Goal: Task Accomplishment & Management: Complete application form

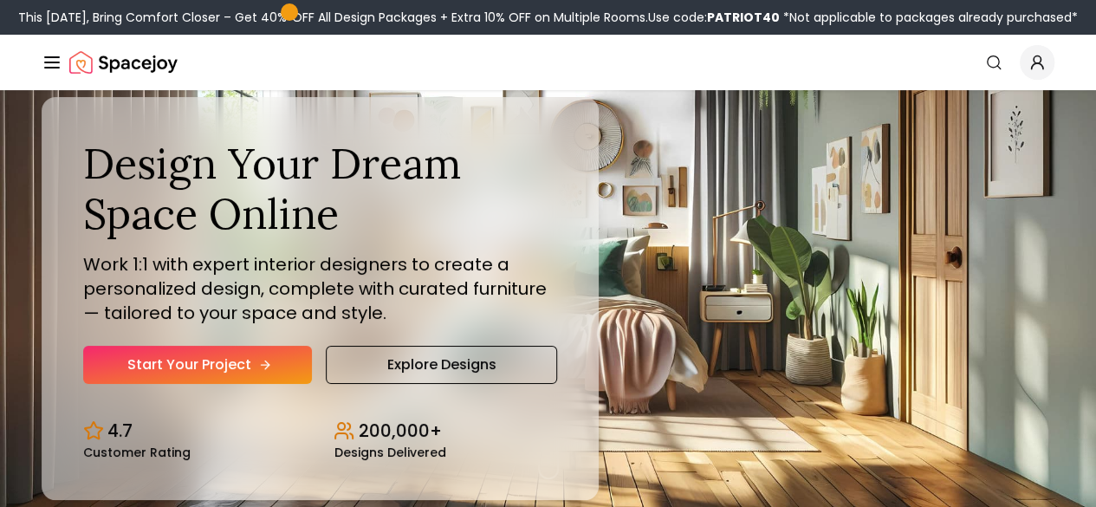
click at [258, 372] on icon "Hero section" at bounding box center [265, 365] width 14 height 14
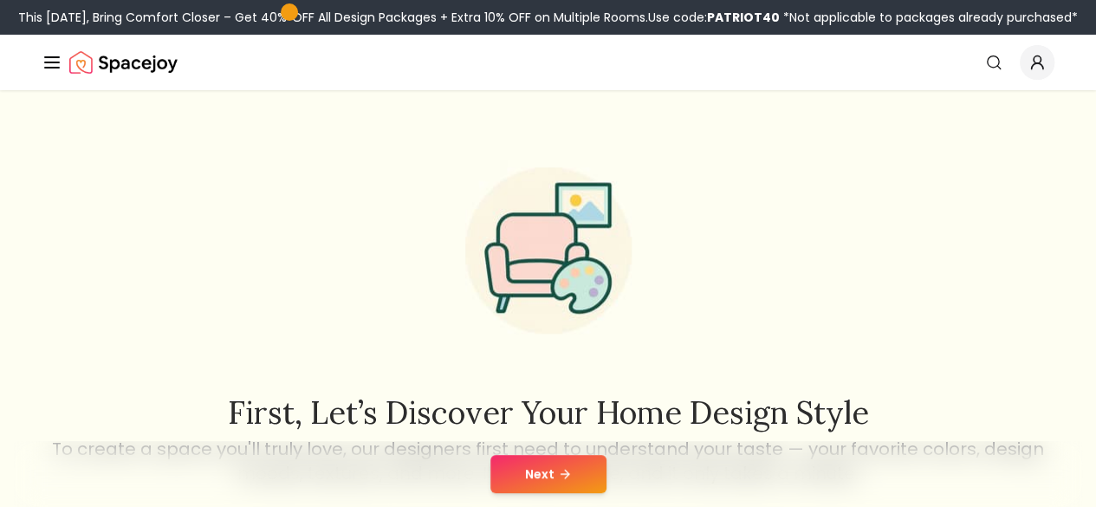
click at [559, 475] on icon at bounding box center [565, 474] width 14 height 14
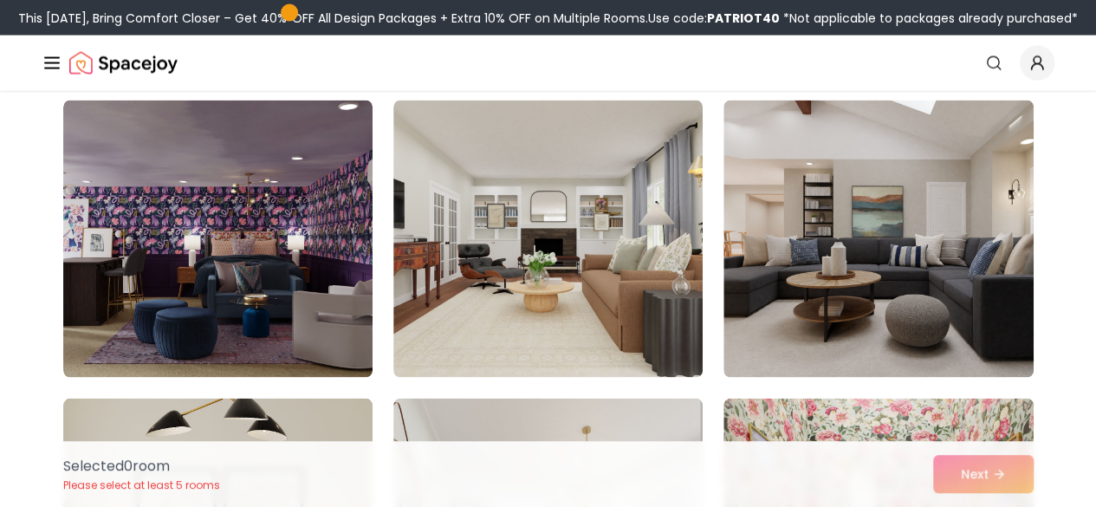
scroll to position [1633, 0]
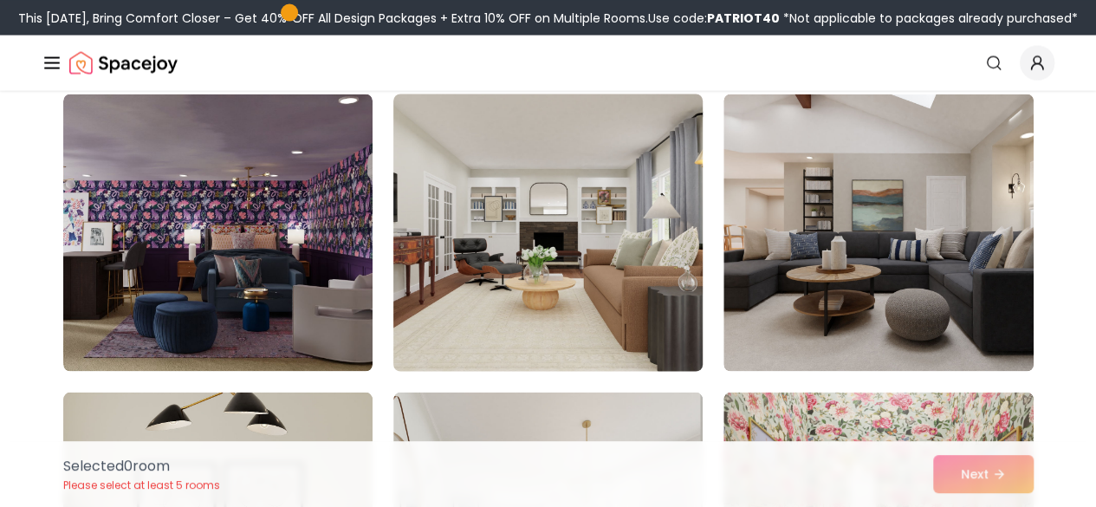
click at [500, 357] on img at bounding box center [548, 232] width 325 height 291
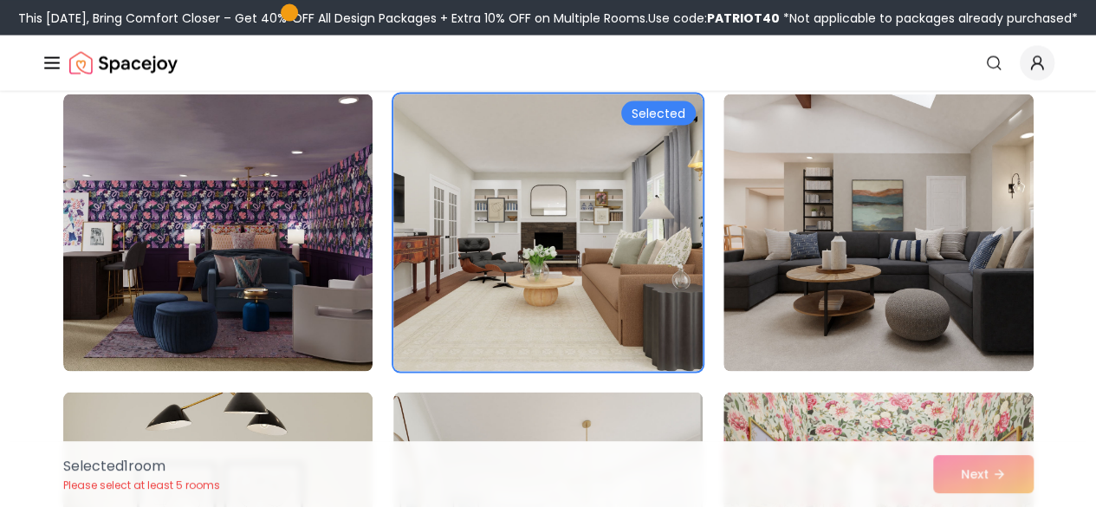
click at [971, 484] on div "Selected 1 room Please select at least 5 rooms Next" at bounding box center [548, 474] width 998 height 66
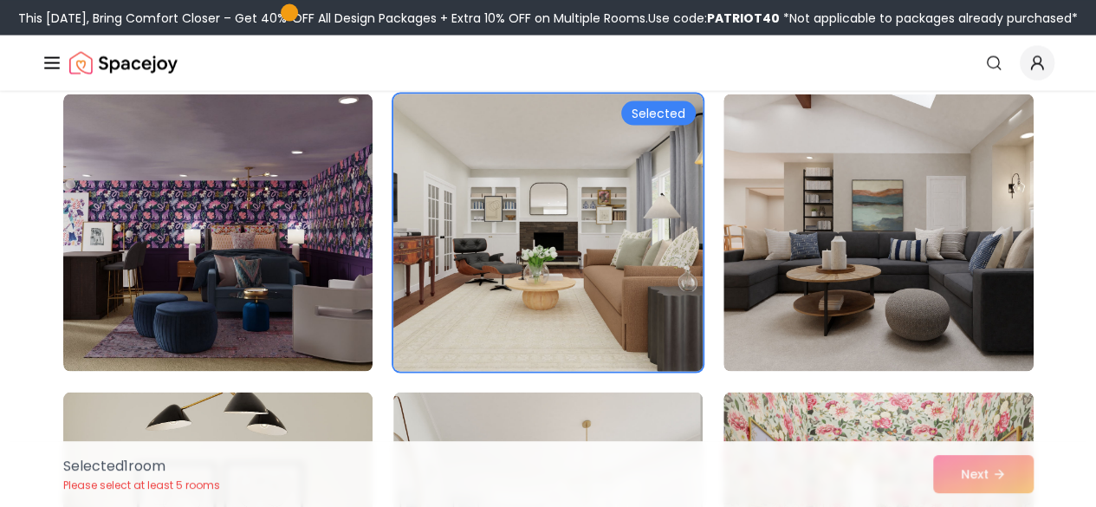
click at [641, 114] on div "Selected" at bounding box center [658, 113] width 75 height 24
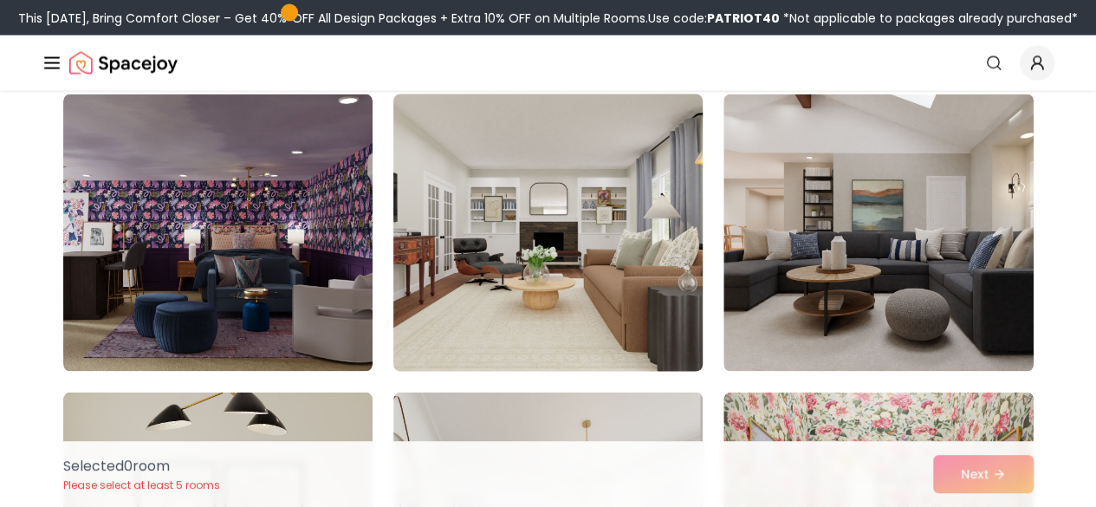
click at [647, 228] on img at bounding box center [548, 232] width 325 height 291
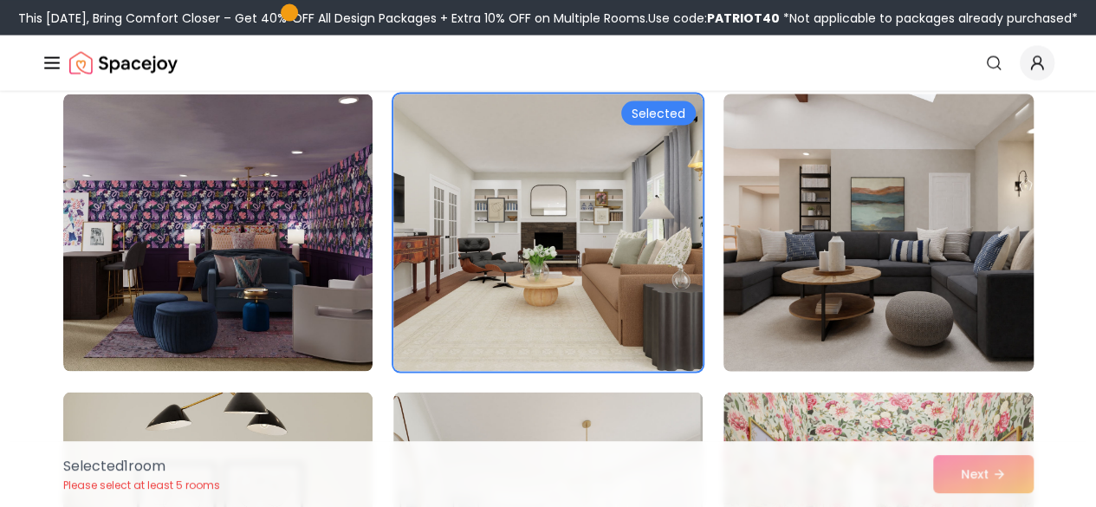
click at [882, 315] on img at bounding box center [878, 232] width 325 height 291
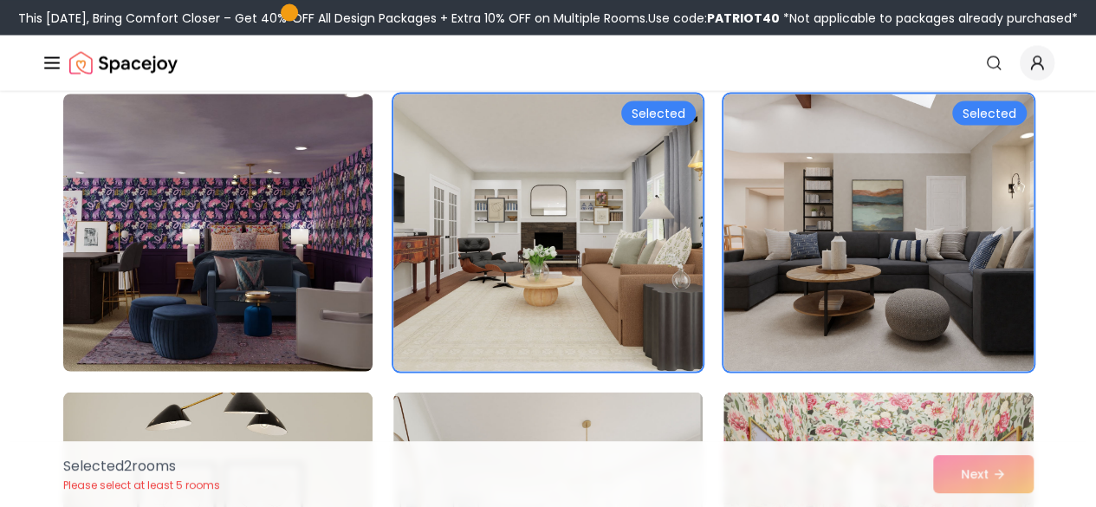
click at [265, 296] on img at bounding box center [217, 232] width 325 height 291
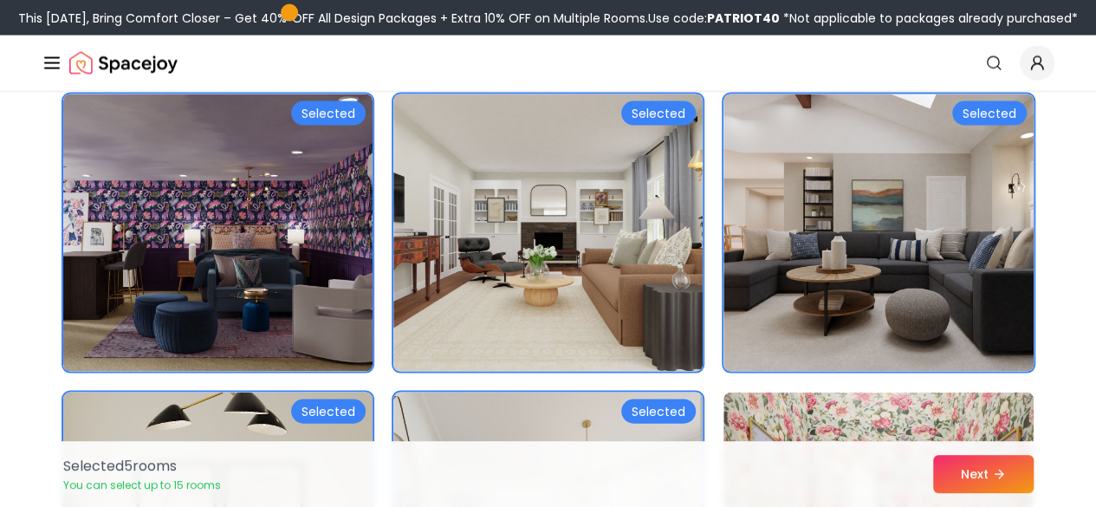
click at [706, 416] on div "Selected Selected Selected Selected Selected" at bounding box center [548, 121] width 971 height 3037
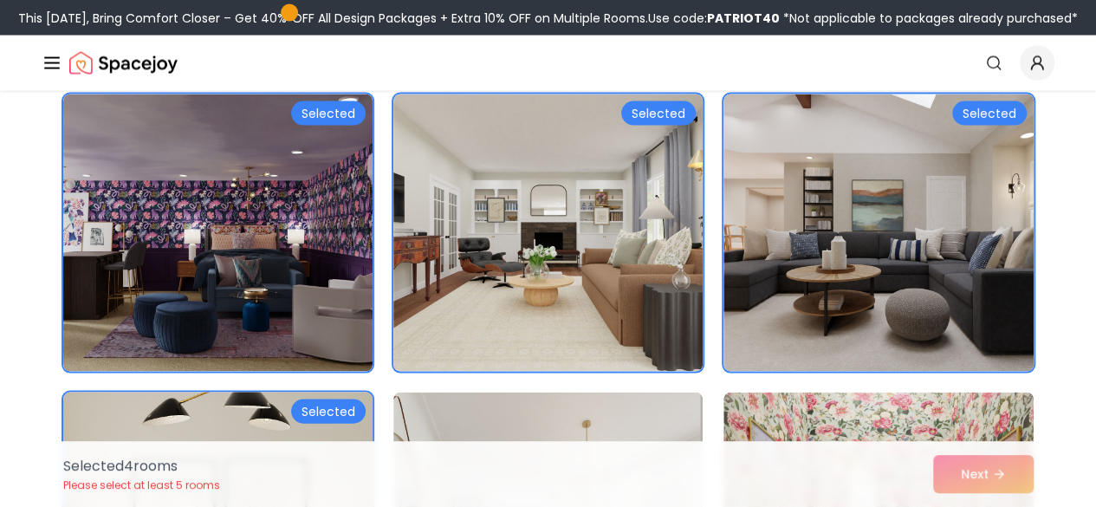
click at [348, 419] on div "Selected" at bounding box center [328, 411] width 75 height 24
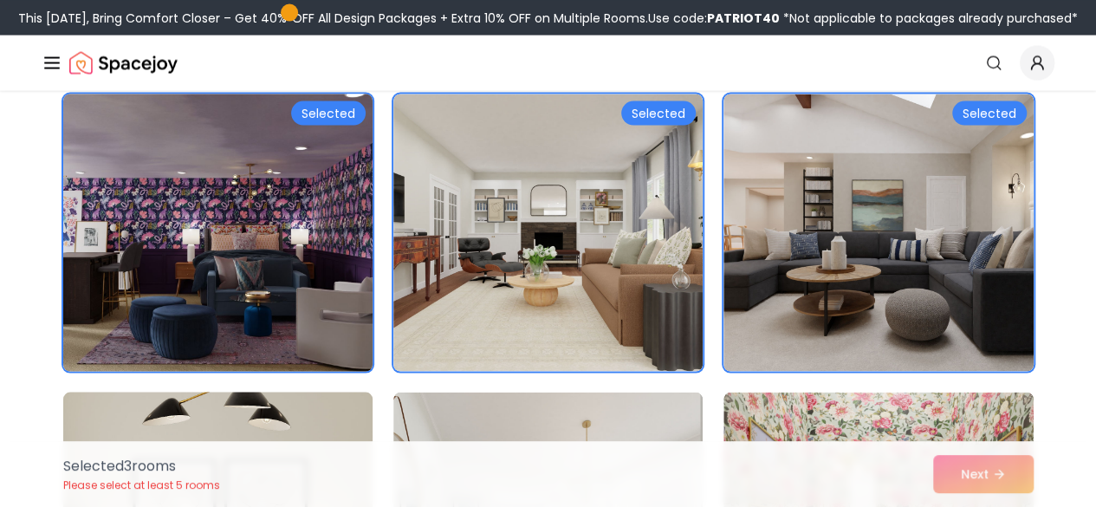
click at [315, 299] on img at bounding box center [217, 232] width 325 height 291
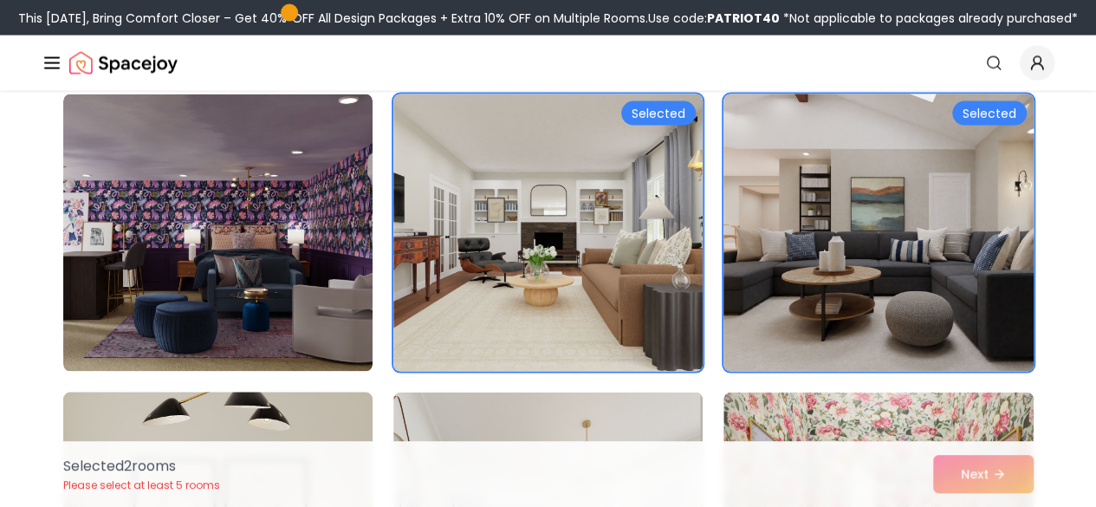
click at [930, 260] on img at bounding box center [878, 232] width 325 height 291
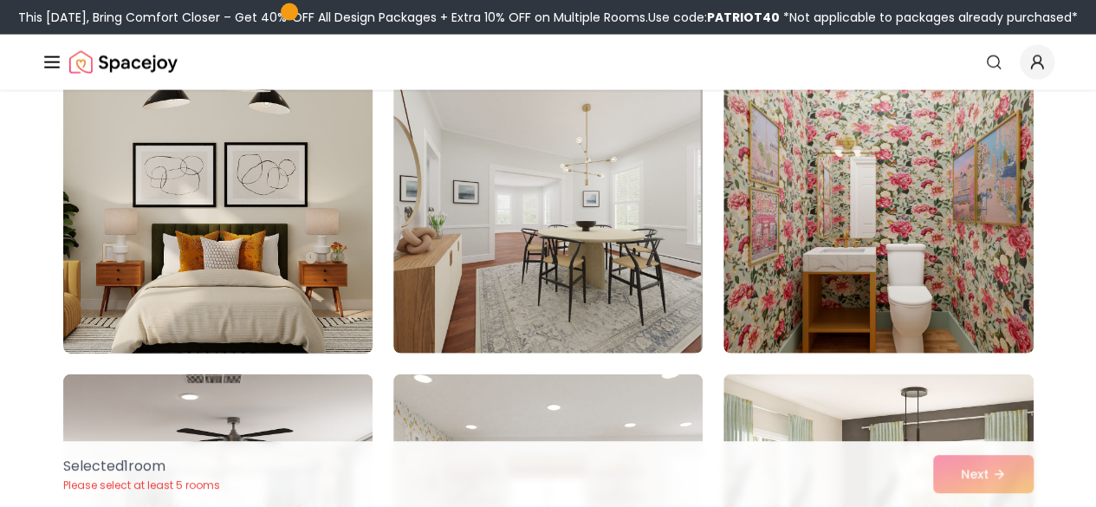
scroll to position [1954, 0]
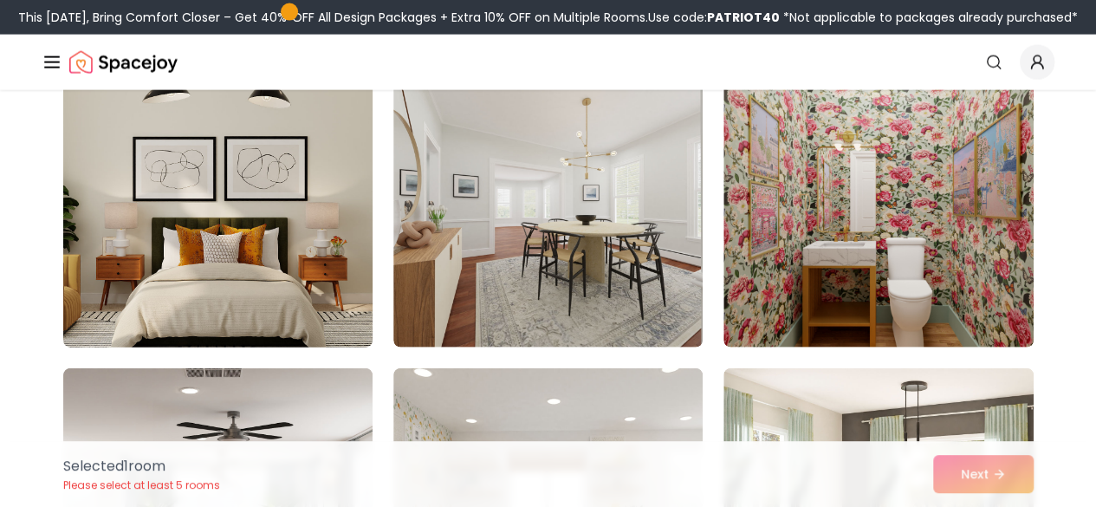
click at [241, 218] on img at bounding box center [217, 208] width 325 height 291
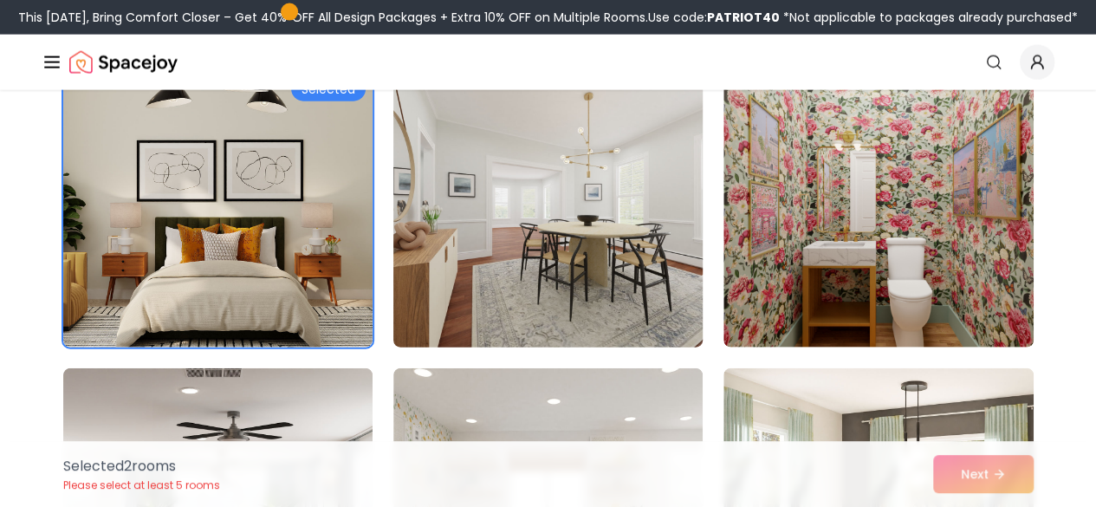
click at [556, 263] on img at bounding box center [548, 208] width 325 height 291
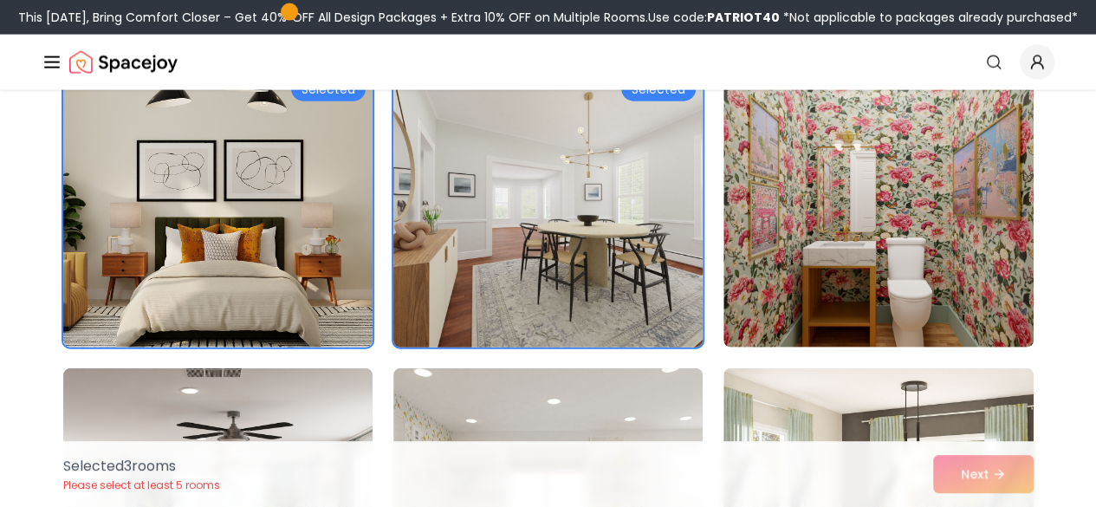
click at [556, 263] on img at bounding box center [548, 208] width 325 height 291
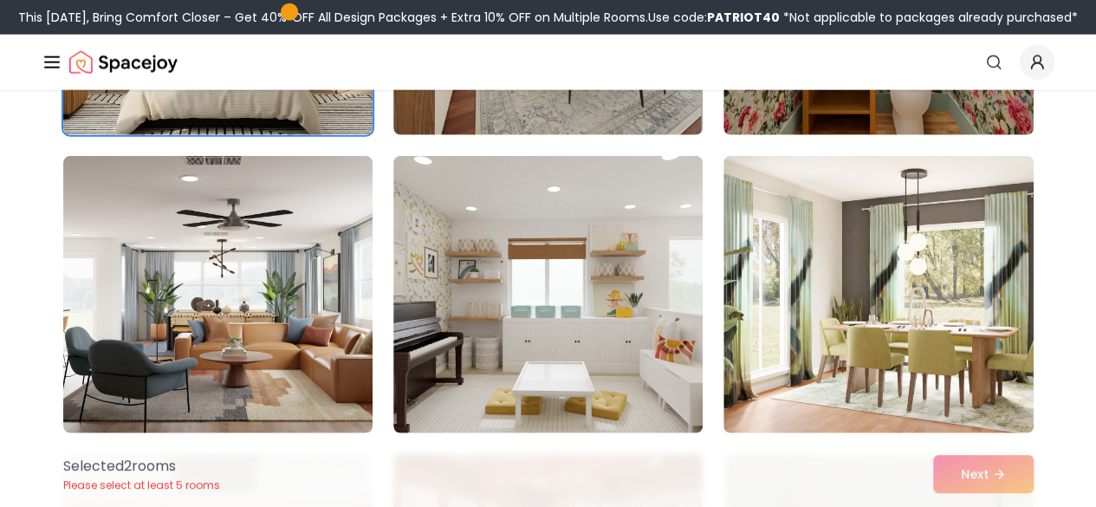
scroll to position [2178, 0]
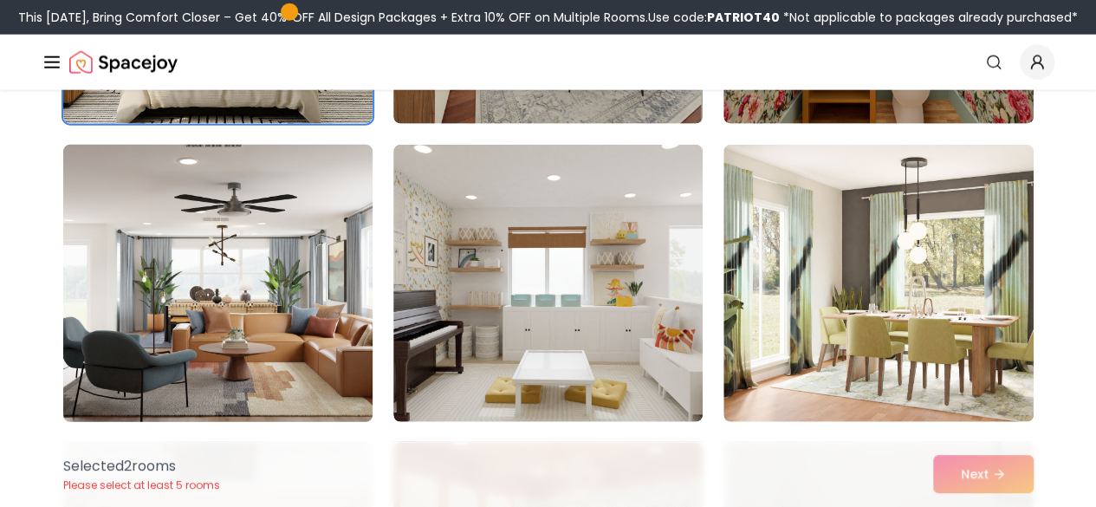
click at [251, 276] on img at bounding box center [217, 283] width 325 height 291
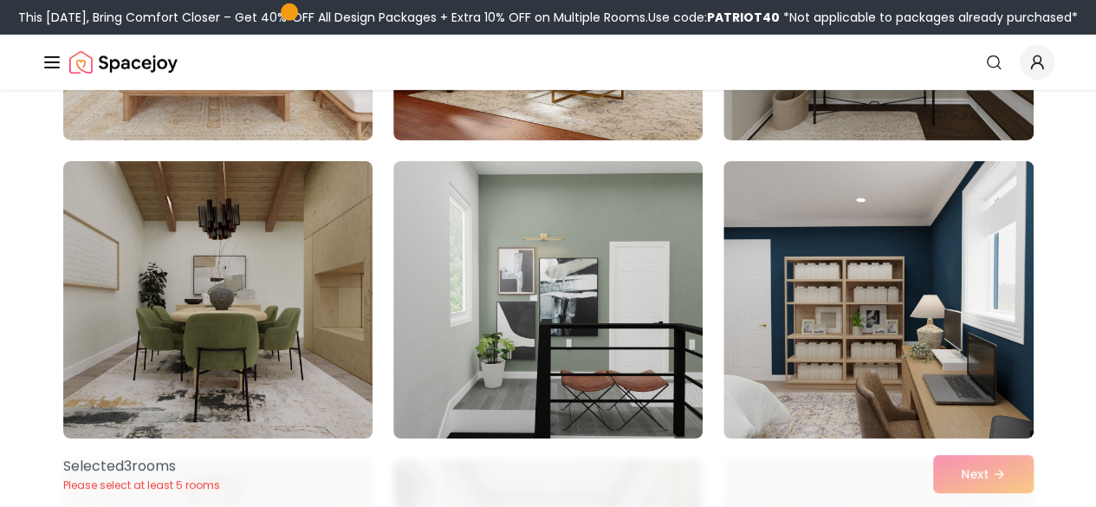
scroll to position [2799, 0]
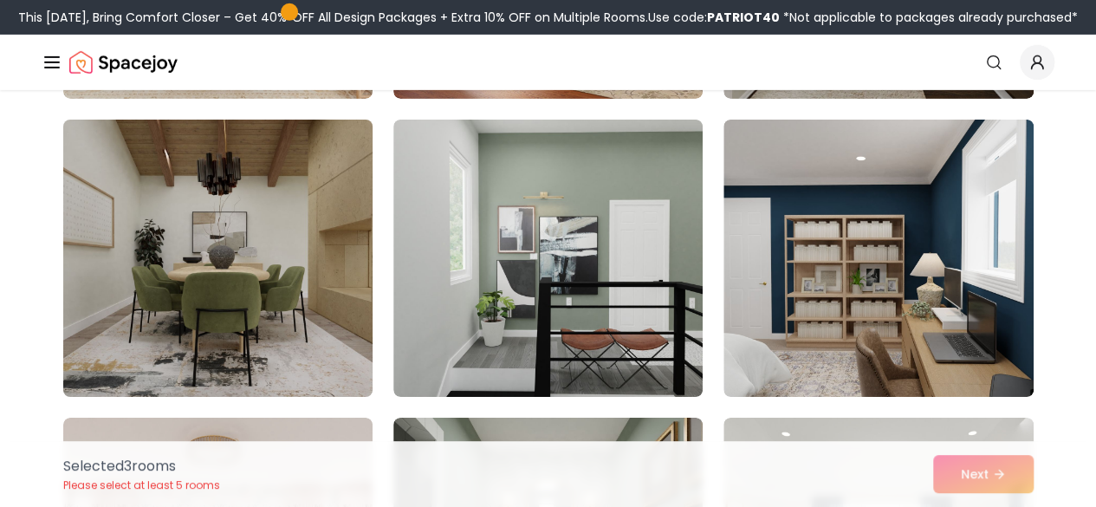
click at [161, 310] on img at bounding box center [217, 258] width 325 height 291
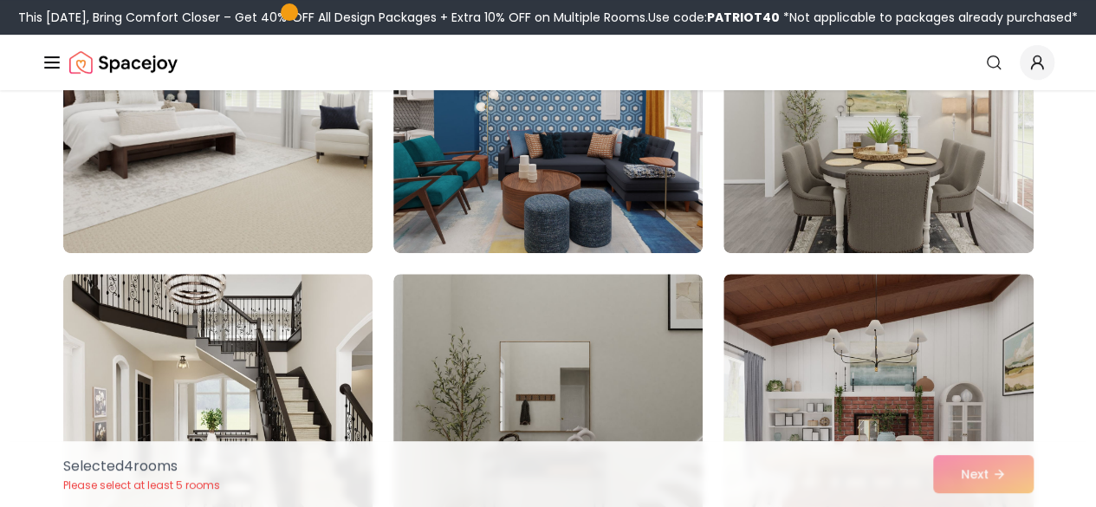
scroll to position [3763, 0]
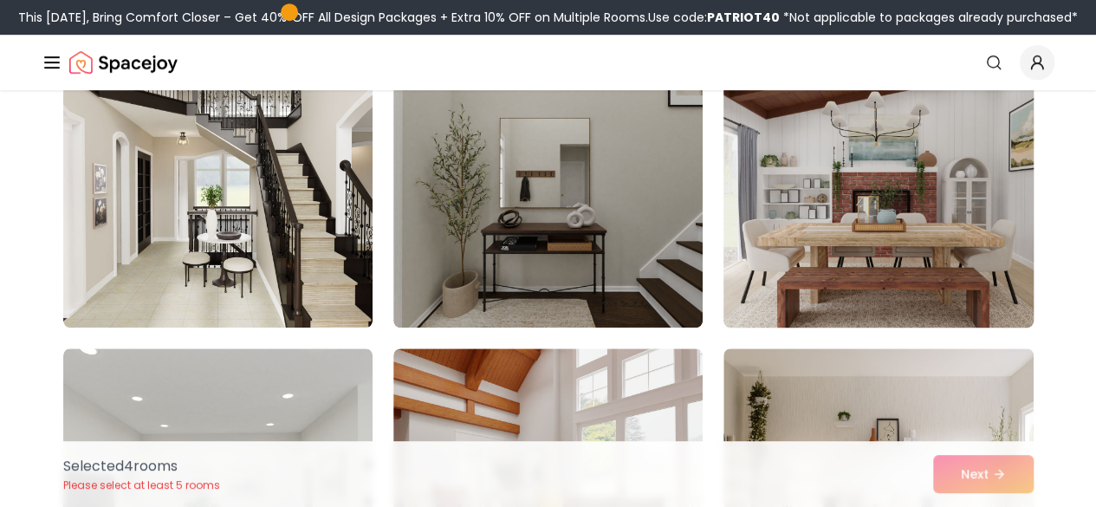
click at [933, 273] on img at bounding box center [878, 188] width 325 height 291
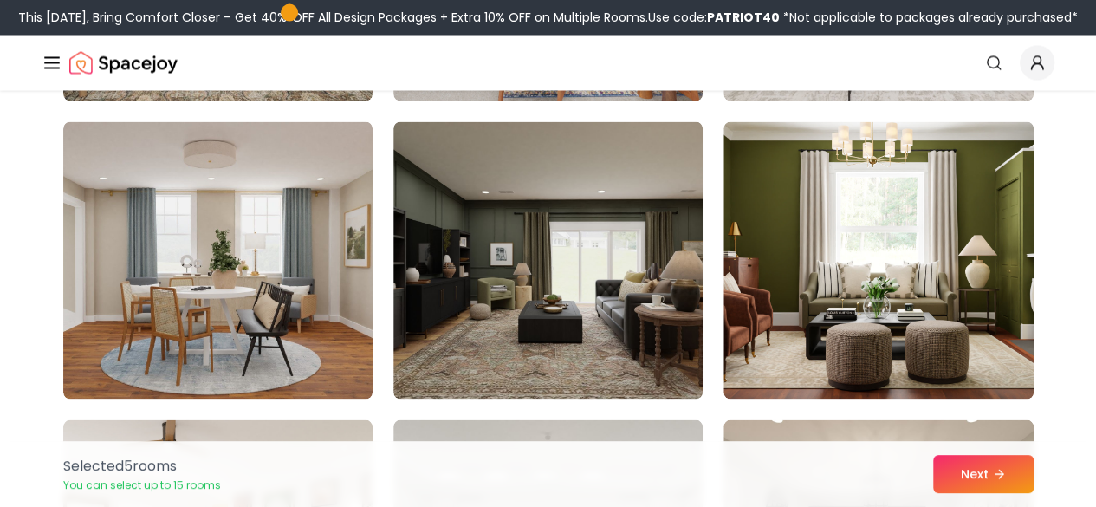
scroll to position [4959, 0]
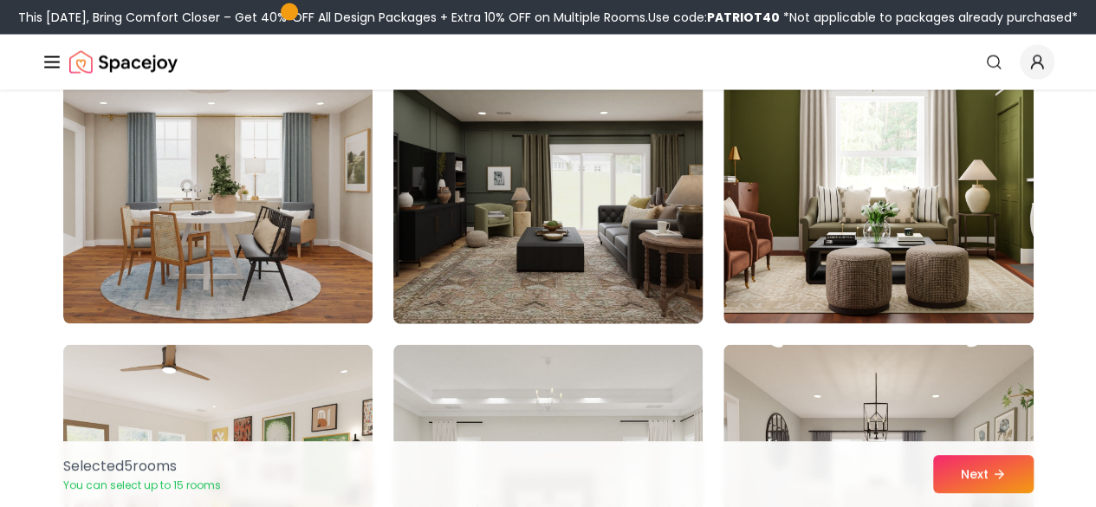
click at [599, 257] on img at bounding box center [548, 185] width 325 height 291
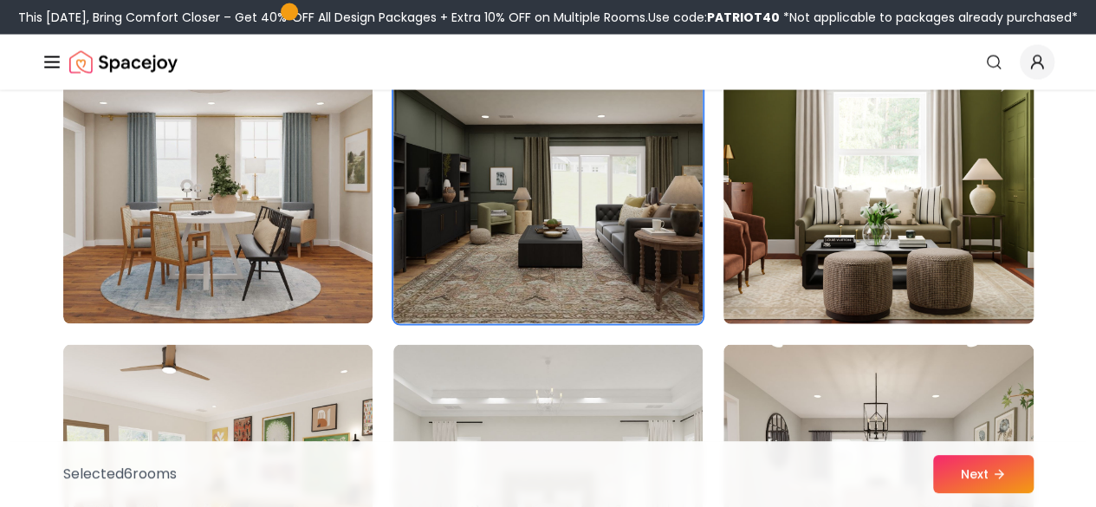
click at [957, 263] on img at bounding box center [878, 185] width 325 height 291
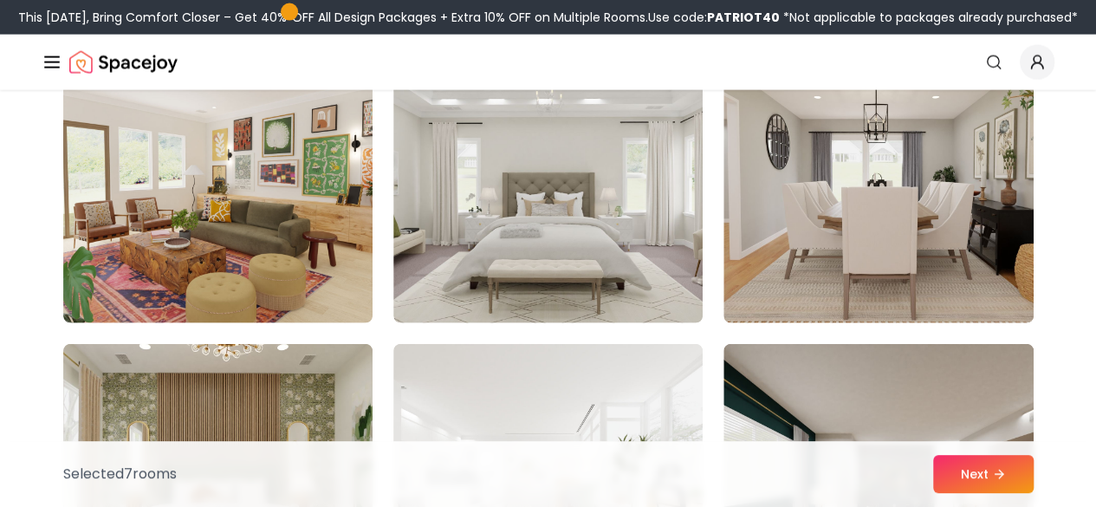
scroll to position [5276, 0]
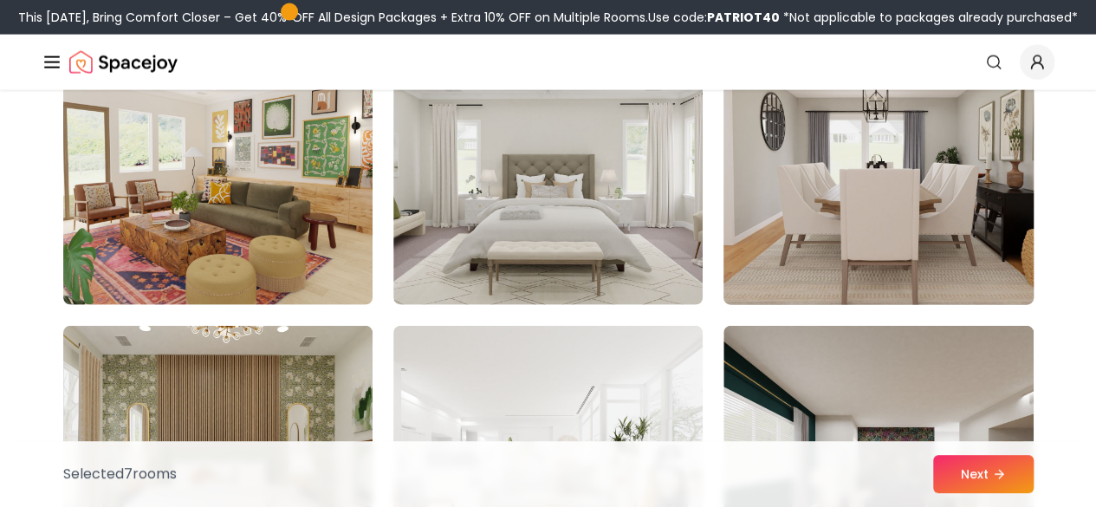
click at [747, 235] on img at bounding box center [878, 166] width 325 height 291
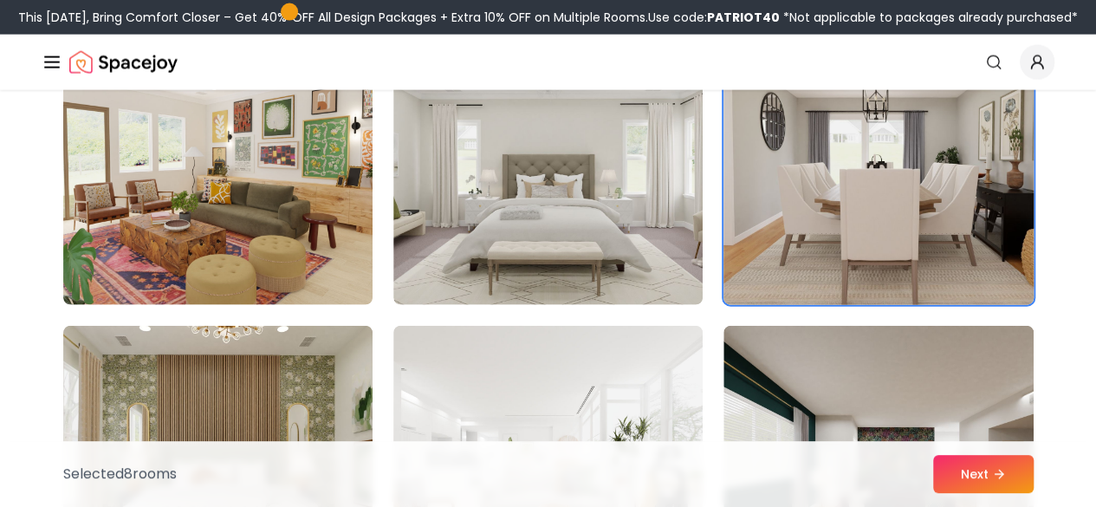
click at [822, 237] on img at bounding box center [878, 166] width 325 height 291
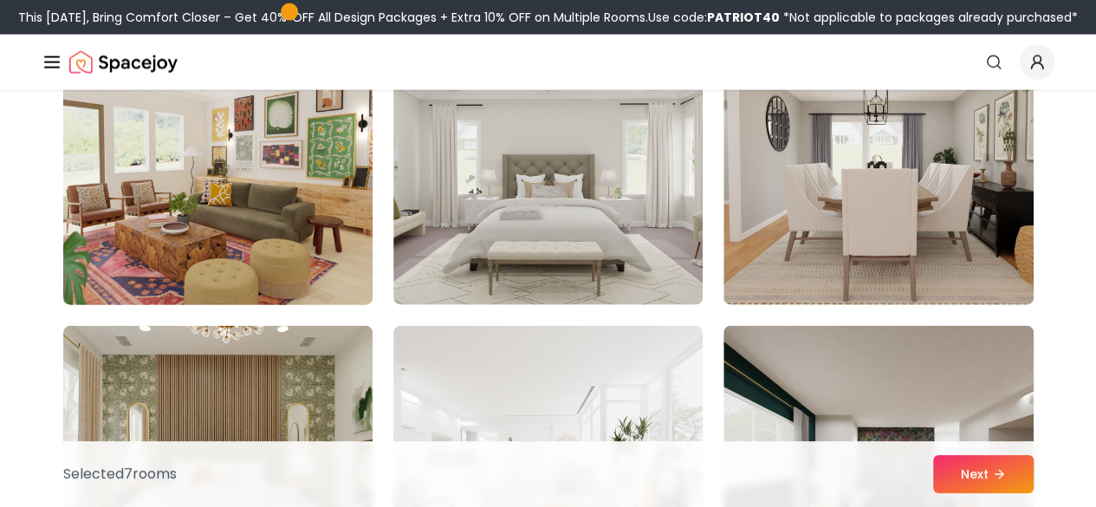
click at [279, 232] on img at bounding box center [217, 166] width 325 height 291
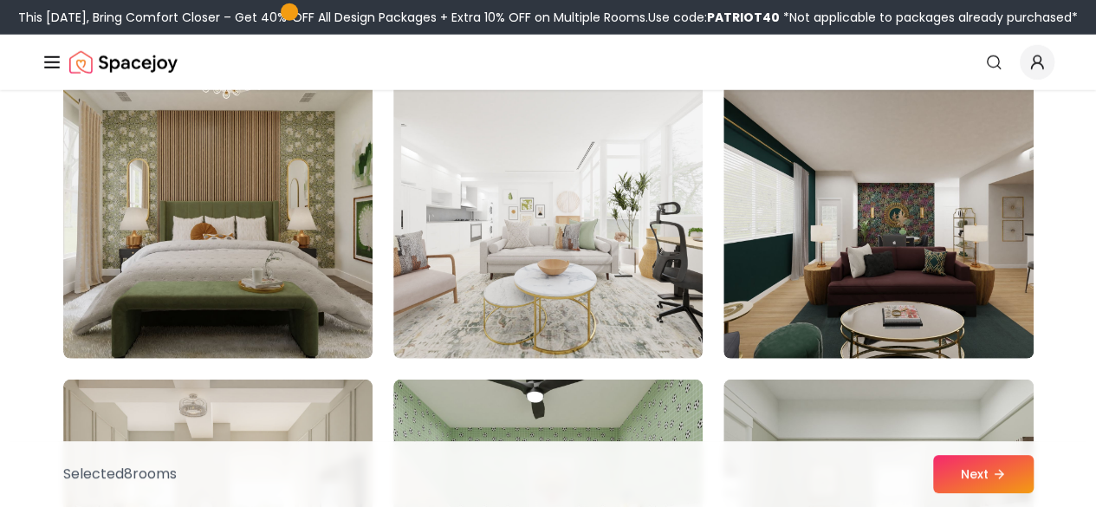
scroll to position [5529, 0]
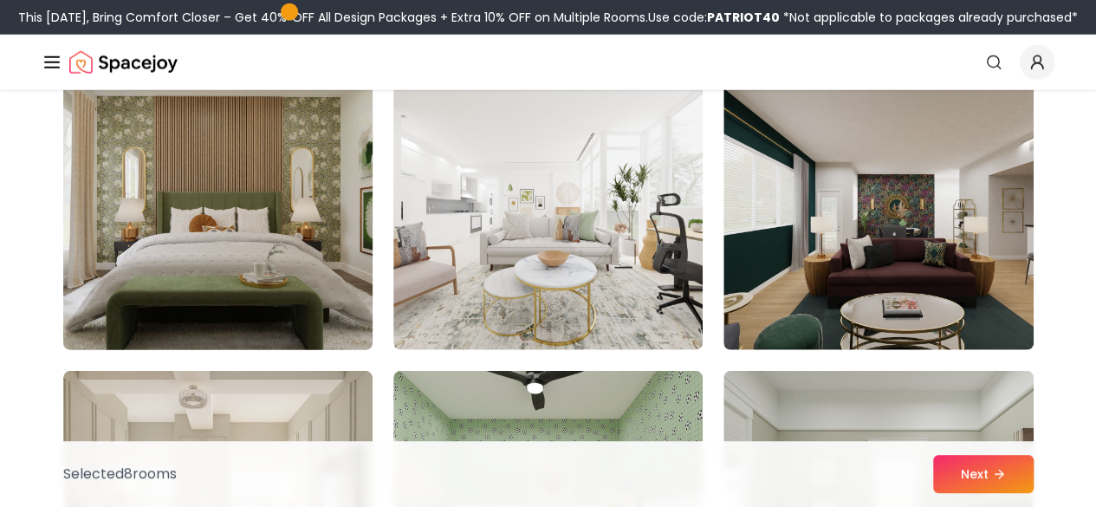
click at [158, 247] on img at bounding box center [217, 211] width 325 height 291
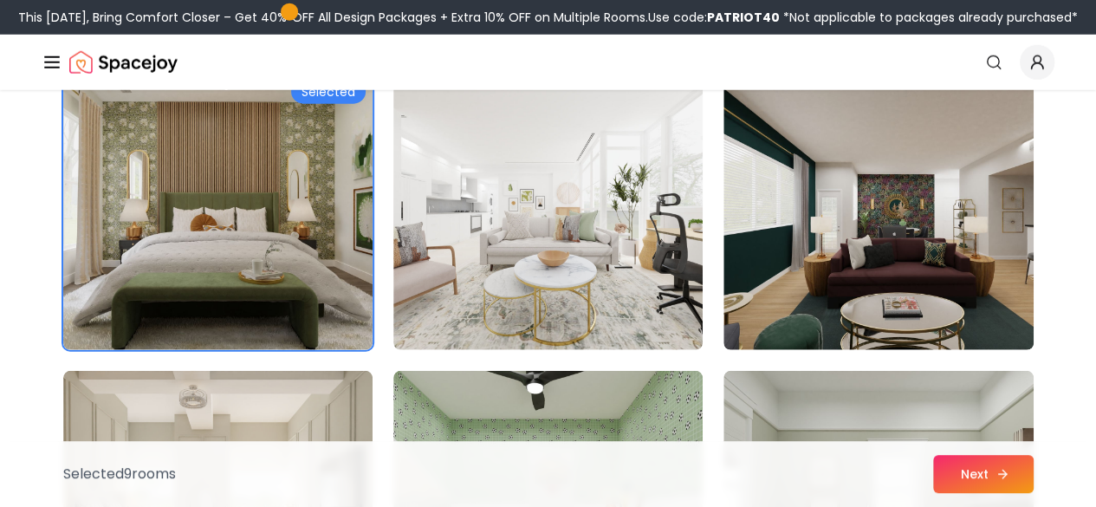
click at [960, 459] on button "Next" at bounding box center [983, 474] width 101 height 38
click at [970, 474] on button "Next" at bounding box center [983, 474] width 101 height 38
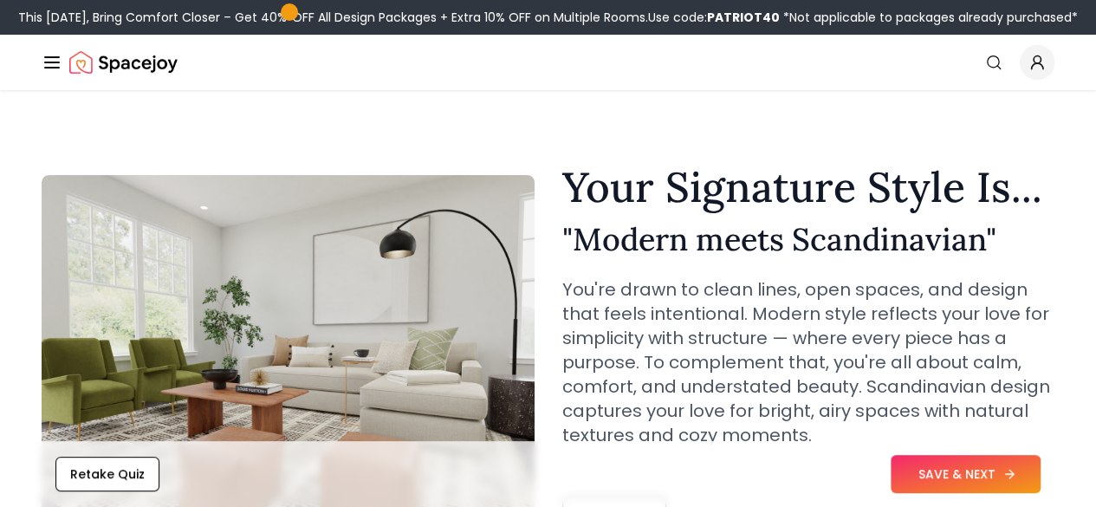
click at [985, 476] on button "SAVE & NEXT" at bounding box center [966, 474] width 150 height 38
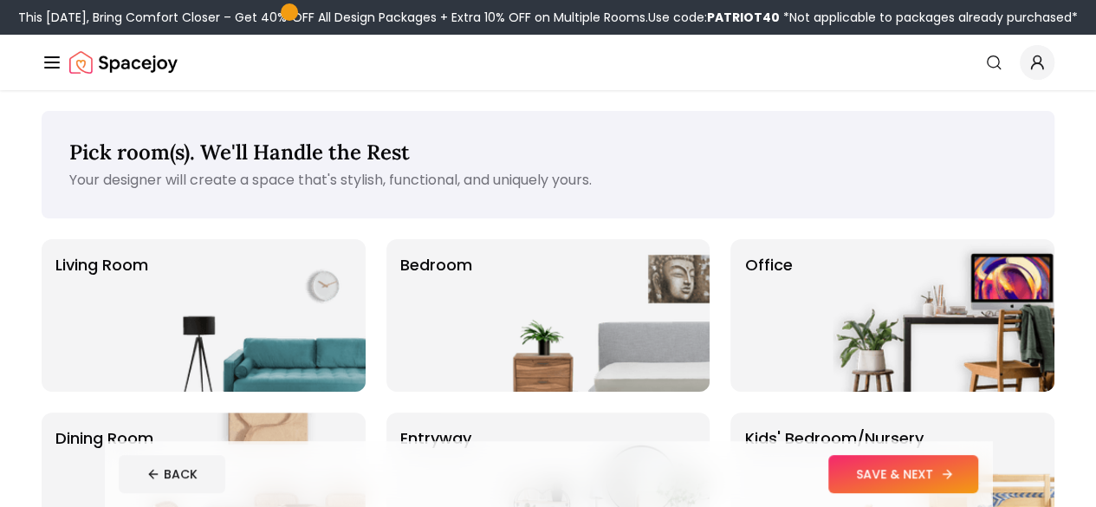
click at [978, 474] on button "SAVE & NEXT" at bounding box center [904, 474] width 150 height 38
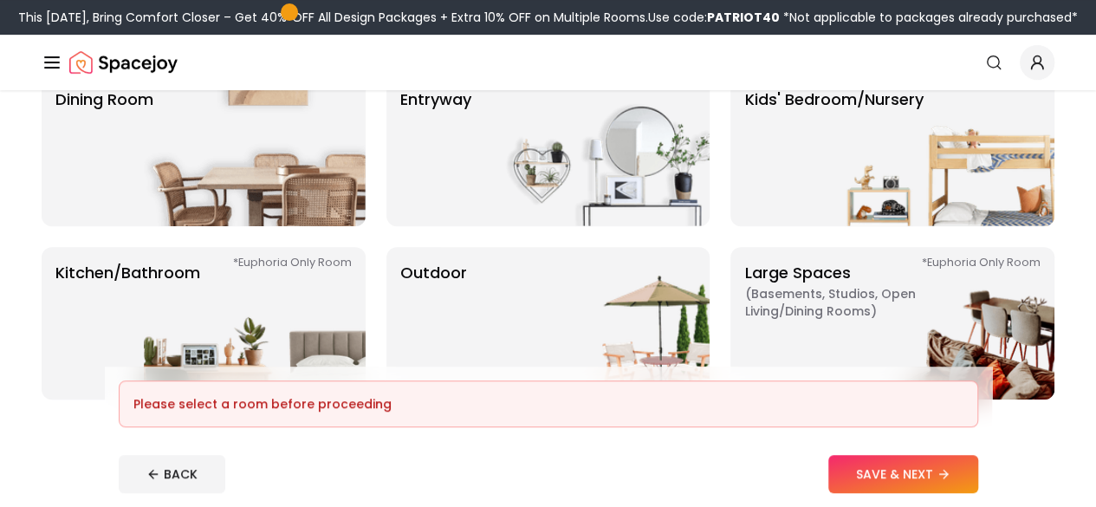
scroll to position [307, 0]
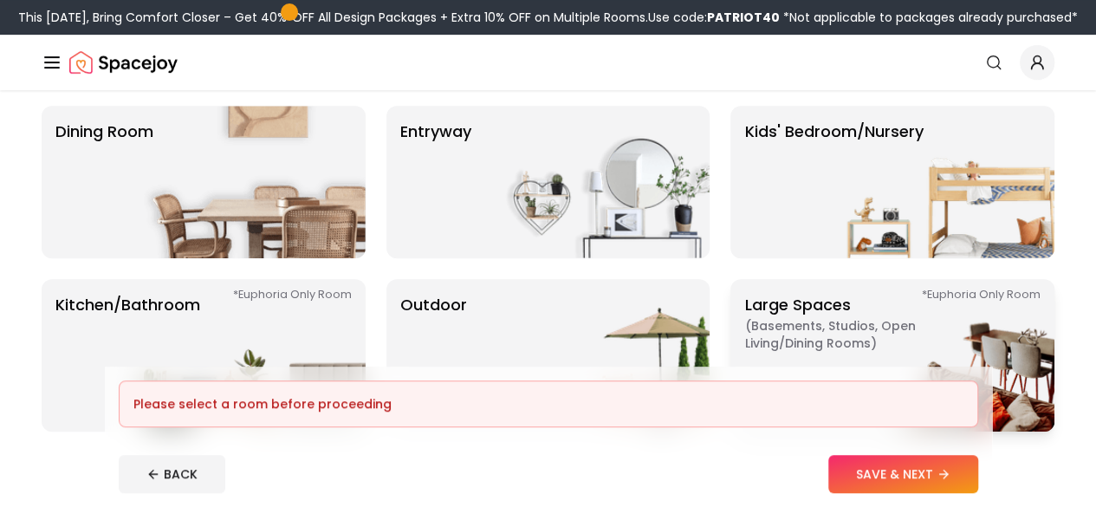
click at [801, 301] on p "Large Spaces ( Basements, Studios, Open living/dining rooms ) *Euphoria Only Ro…" at bounding box center [852, 355] width 217 height 125
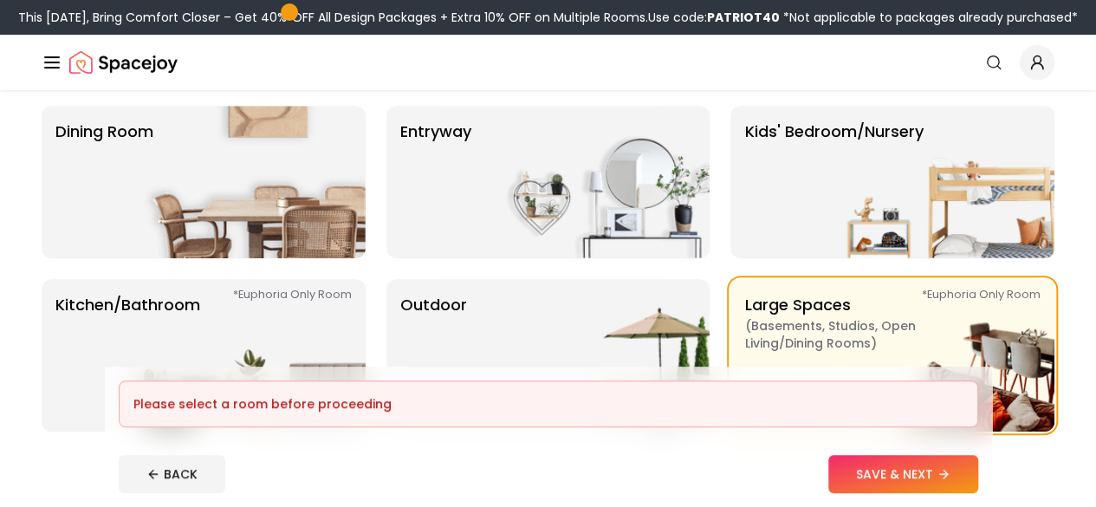
click at [954, 454] on footer "Please select a room before proceeding BACK SAVE & NEXT" at bounding box center [548, 437] width 887 height 140
click at [943, 467] on button "SAVE & NEXT" at bounding box center [904, 474] width 150 height 38
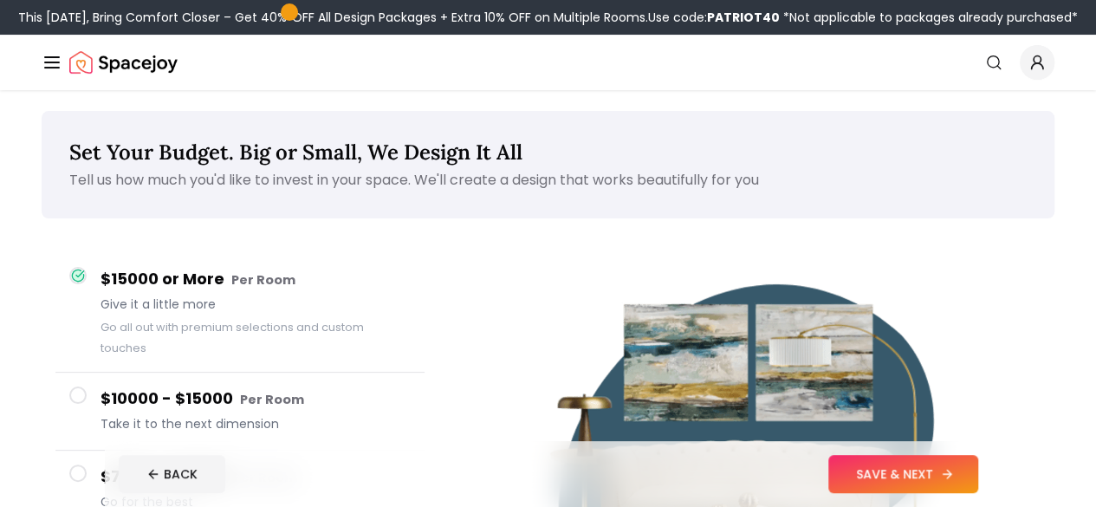
click at [978, 470] on button "SAVE & NEXT" at bounding box center [904, 474] width 150 height 38
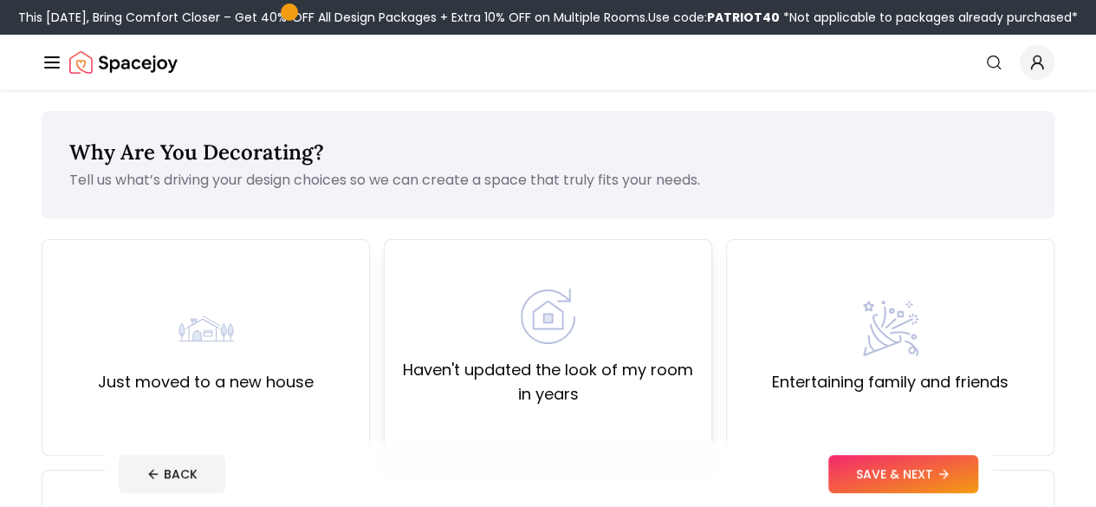
click at [558, 392] on label "Haven't updated the look of my room in years" at bounding box center [548, 382] width 299 height 49
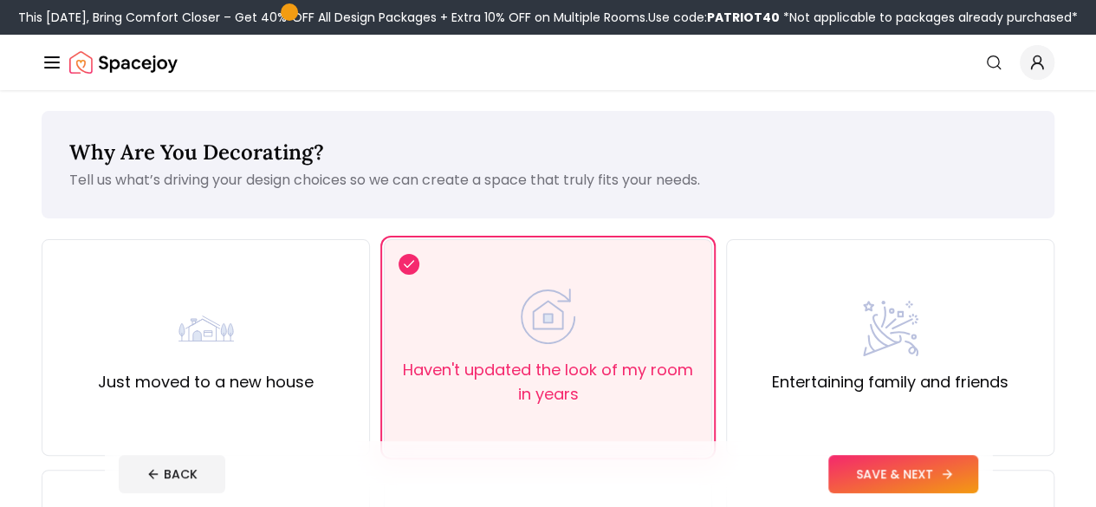
click at [978, 476] on button "SAVE & NEXT" at bounding box center [904, 474] width 150 height 38
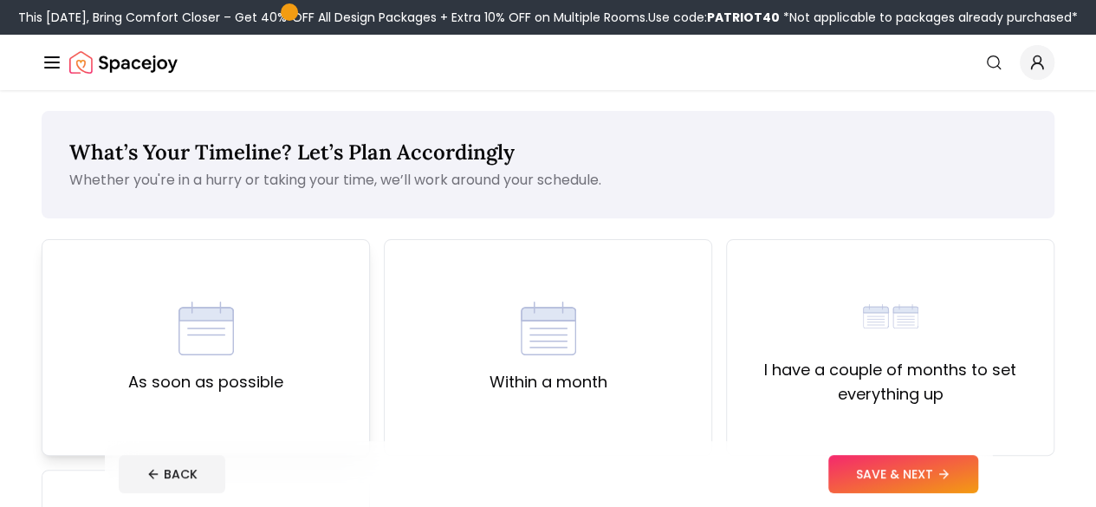
click at [253, 339] on div "As soon as possible" at bounding box center [205, 348] width 155 height 94
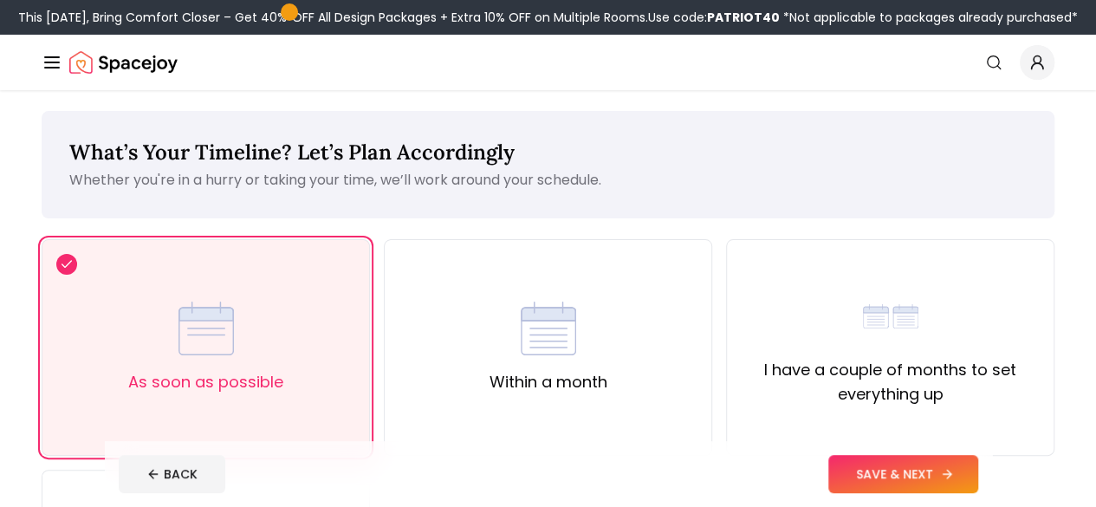
click at [972, 474] on button "SAVE & NEXT" at bounding box center [904, 474] width 150 height 38
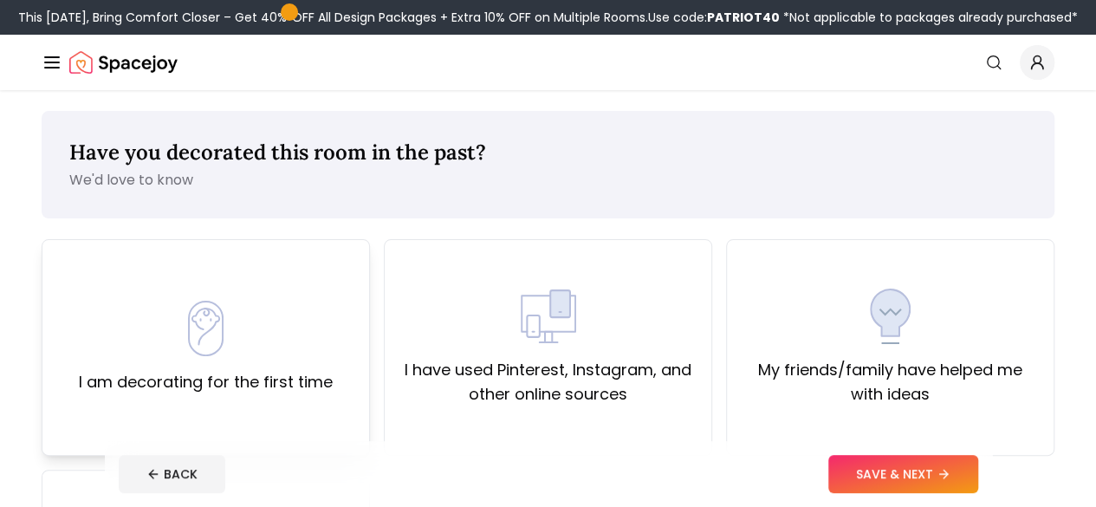
click at [306, 341] on div "I am decorating for the first time" at bounding box center [206, 348] width 254 height 94
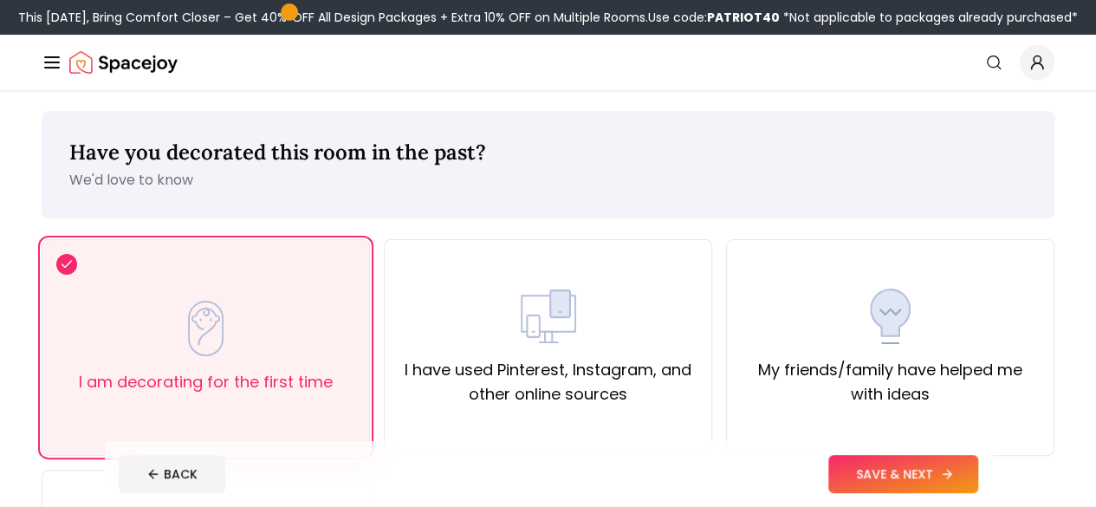
click at [929, 489] on button "SAVE & NEXT" at bounding box center [904, 474] width 150 height 38
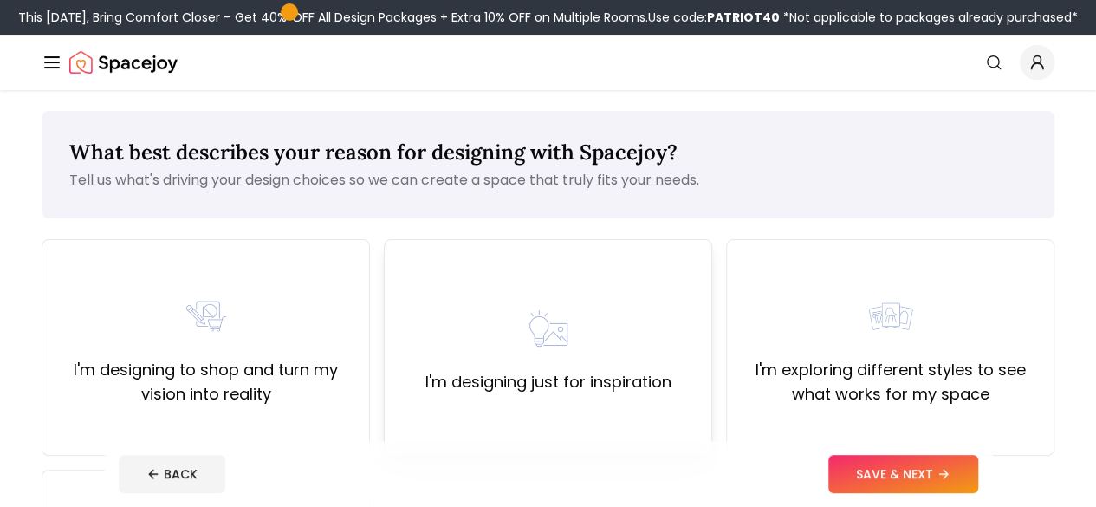
click at [525, 410] on div "I'm designing just for inspiration" at bounding box center [548, 347] width 328 height 217
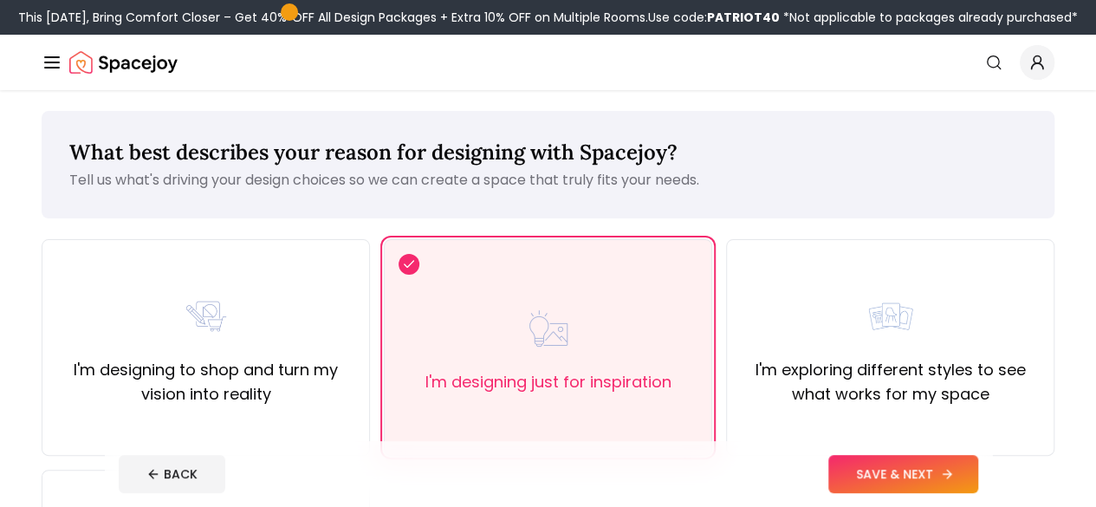
click at [932, 462] on button "SAVE & NEXT" at bounding box center [904, 474] width 150 height 38
